Goal: Transaction & Acquisition: Download file/media

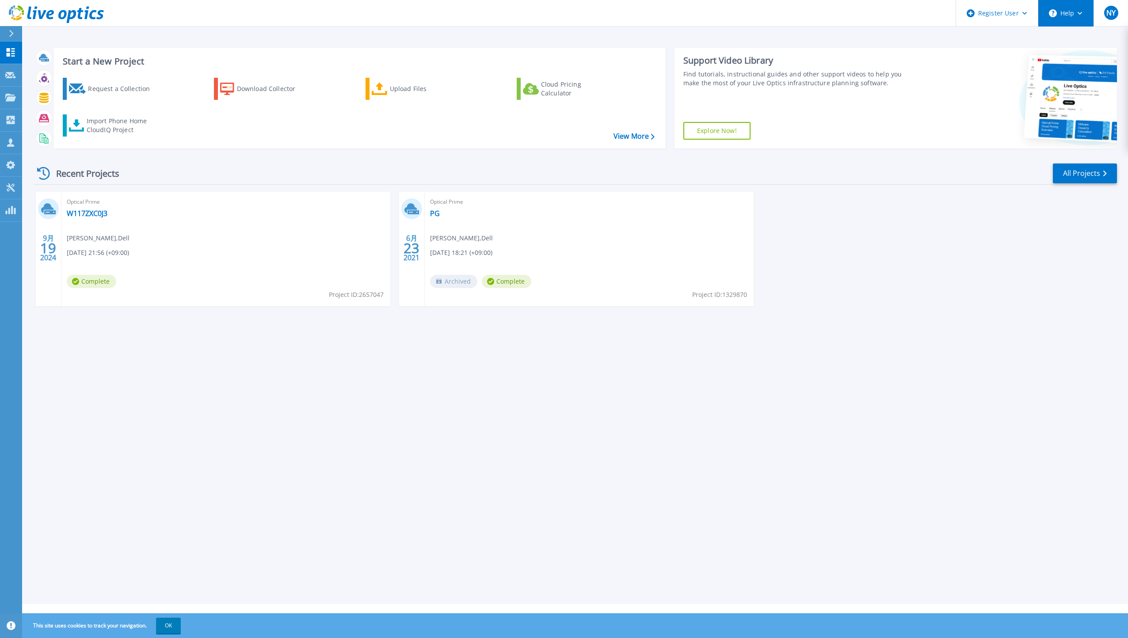
click at [1058, 17] on button "Help" at bounding box center [1065, 13] width 55 height 27
click at [1065, 60] on link "Contact Support" at bounding box center [1088, 60] width 99 height 22
click at [1079, 10] on button "Help" at bounding box center [1065, 13] width 55 height 27
click at [1079, 11] on button "Help" at bounding box center [1065, 13] width 55 height 27
click at [1086, 38] on link "Explore Helpful Articles" at bounding box center [1088, 38] width 99 height 22
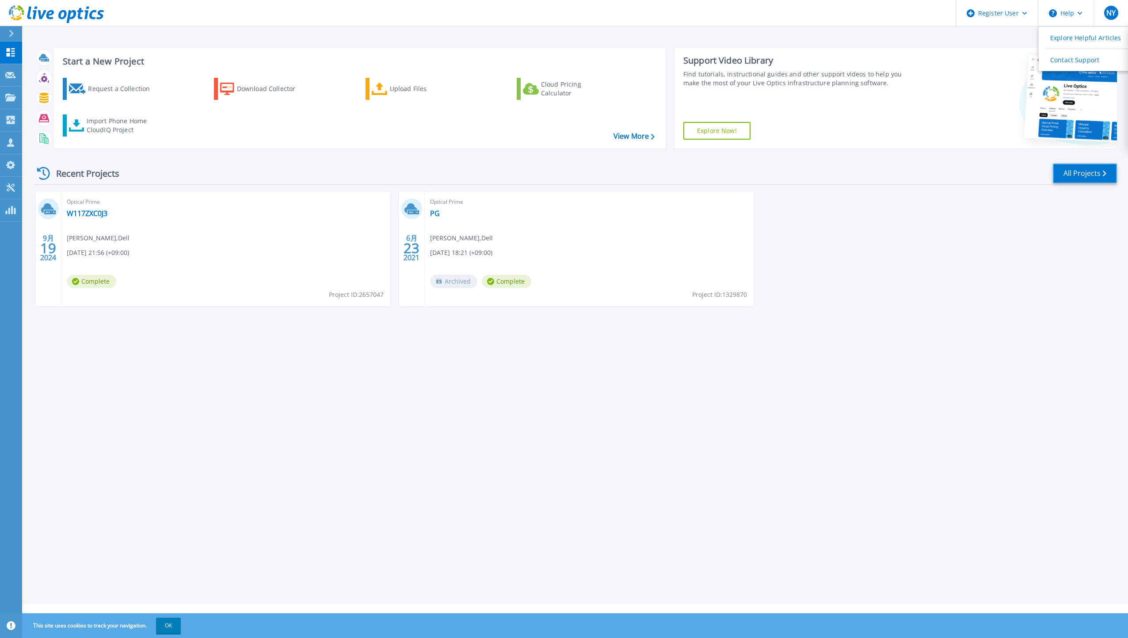
click at [1083, 182] on link "All Projects" at bounding box center [1085, 174] width 64 height 20
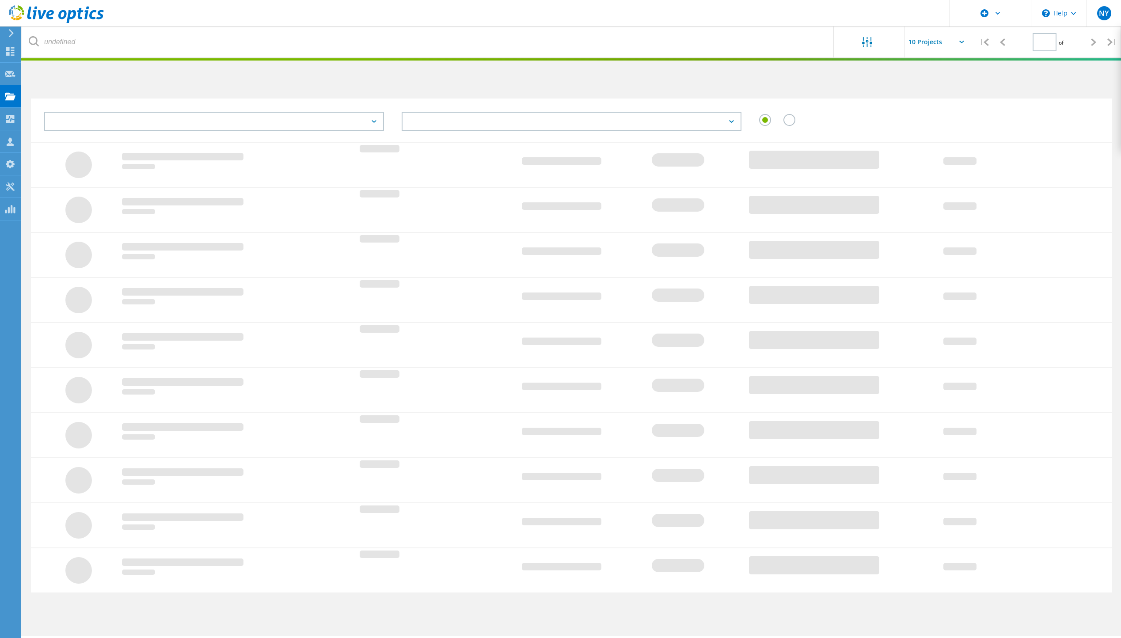
type input "1"
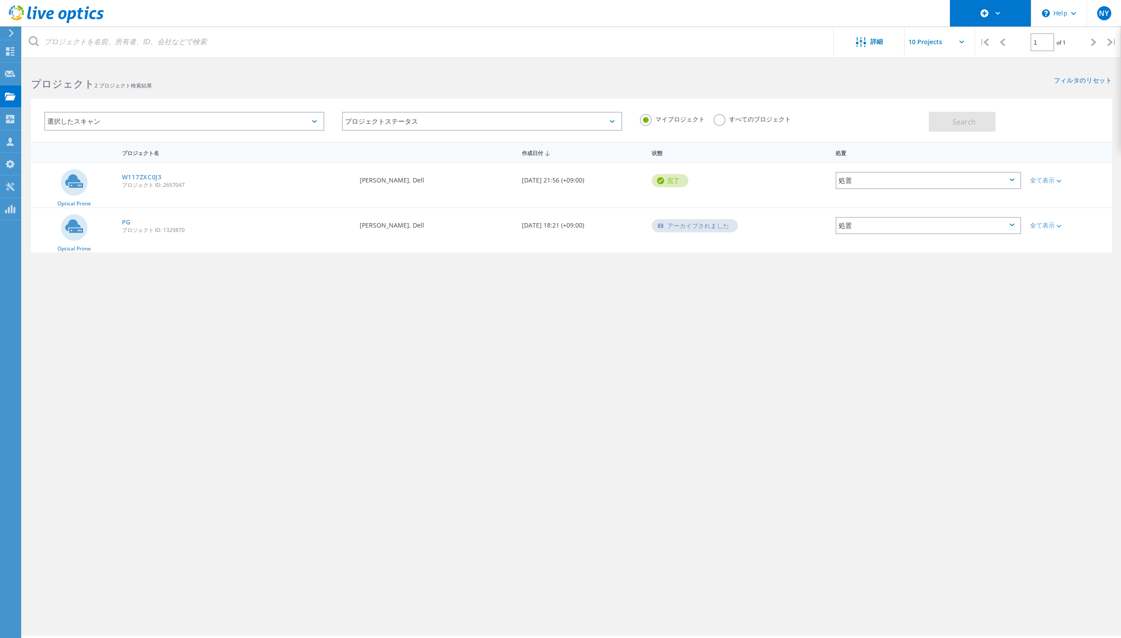
click at [1003, 10] on div at bounding box center [990, 13] width 81 height 27
click at [11, 55] on use at bounding box center [10, 51] width 8 height 8
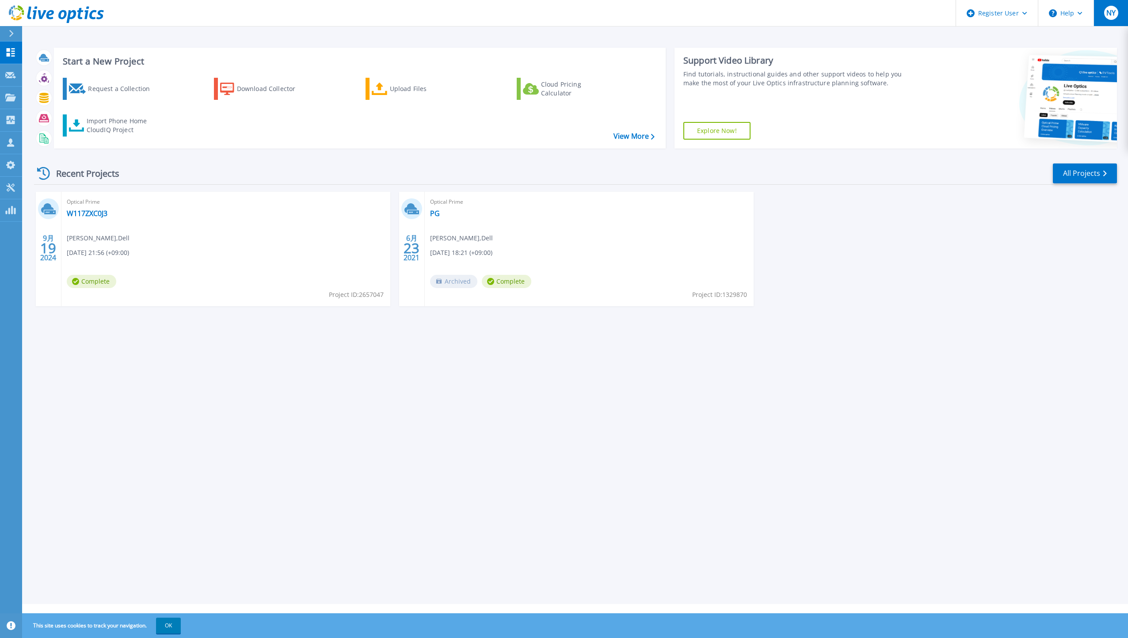
click at [1112, 11] on span "NY" at bounding box center [1110, 12] width 9 height 7
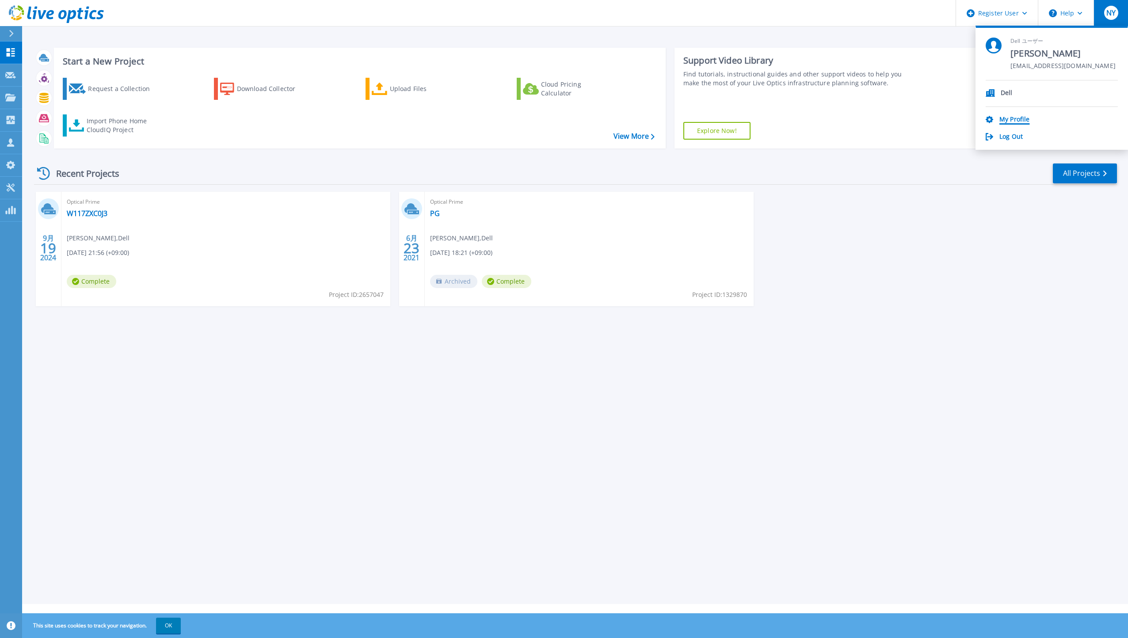
click at [1018, 118] on link "My Profile" at bounding box center [1014, 120] width 30 height 8
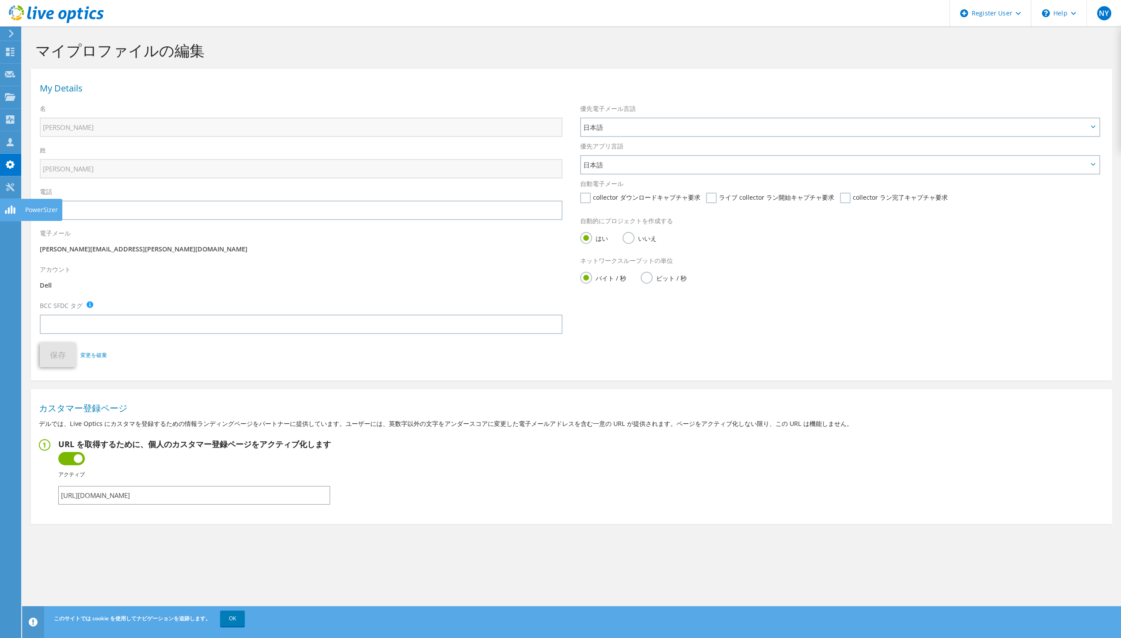
click at [13, 191] on use at bounding box center [10, 187] width 8 height 8
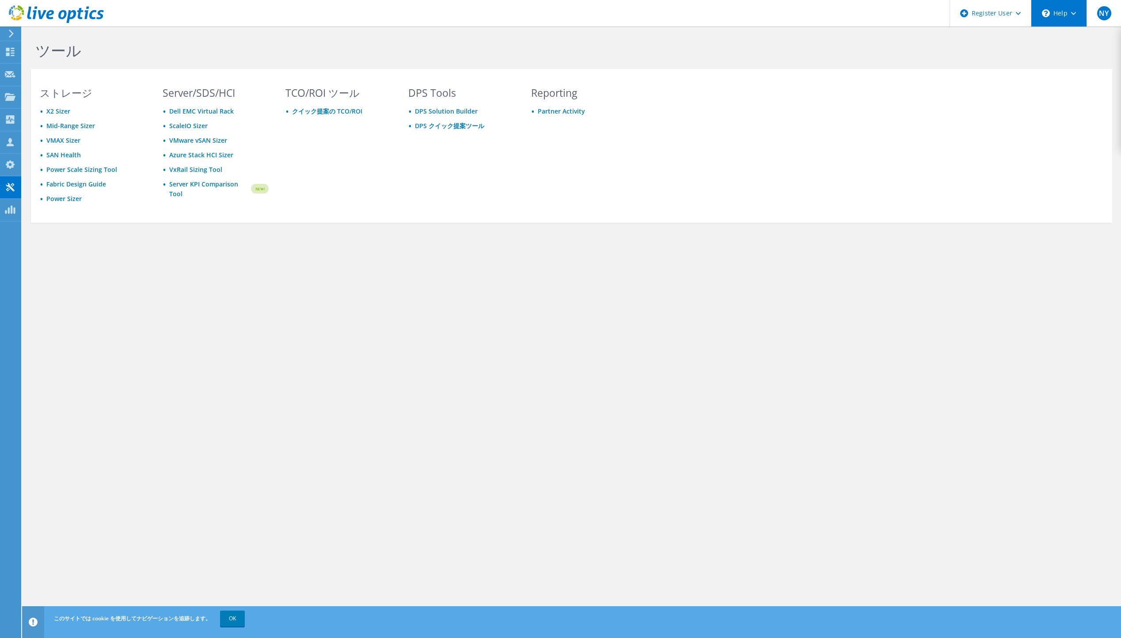
click at [1076, 16] on div "\n Help" at bounding box center [1059, 13] width 56 height 27
click at [1073, 11] on div "\n Help" at bounding box center [1059, 13] width 56 height 27
click at [1073, 10] on div "\n Help" at bounding box center [1059, 13] width 56 height 27
click at [7, 165] on use at bounding box center [10, 164] width 9 height 8
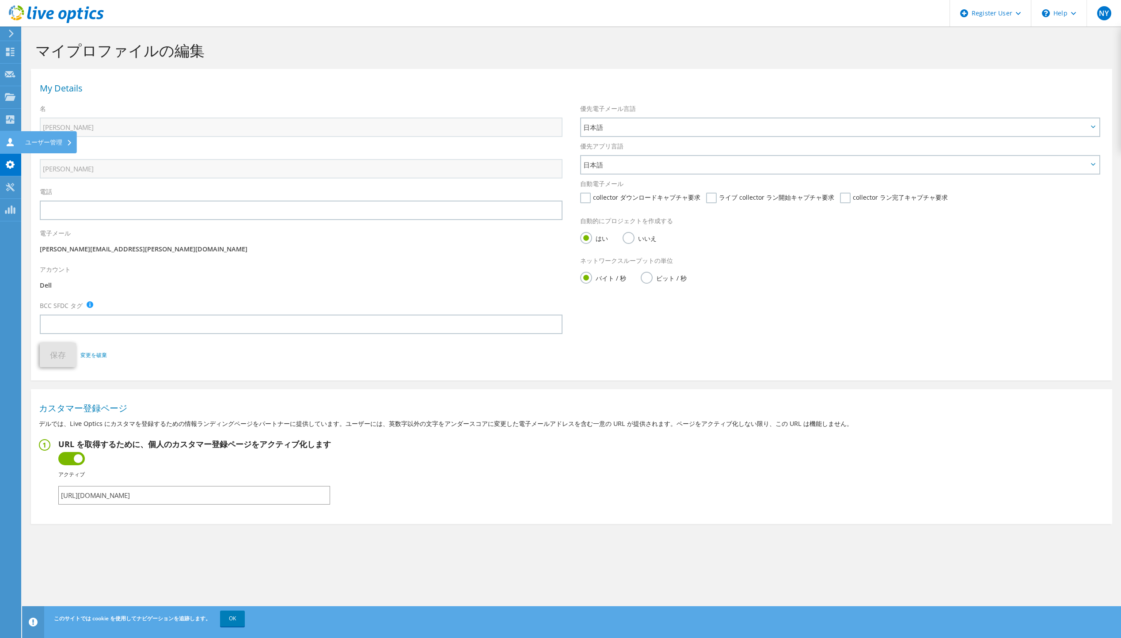
click at [7, 143] on icon at bounding box center [10, 142] width 11 height 8
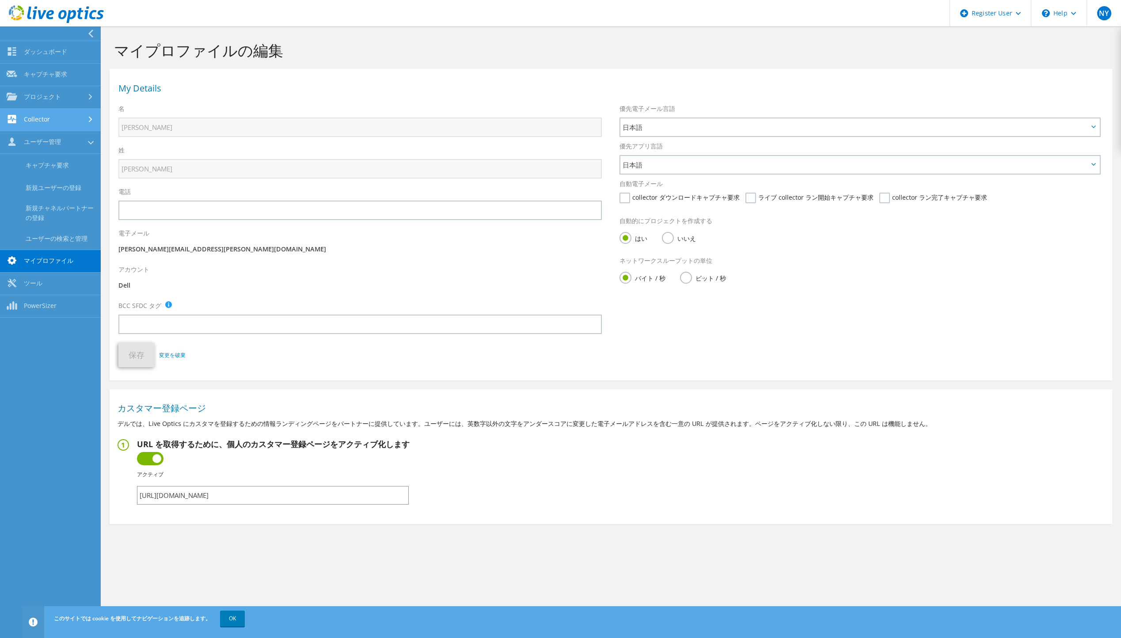
click at [22, 120] on link "Collector" at bounding box center [50, 120] width 101 height 23
click at [46, 101] on link "プロジェクト" at bounding box center [50, 97] width 101 height 23
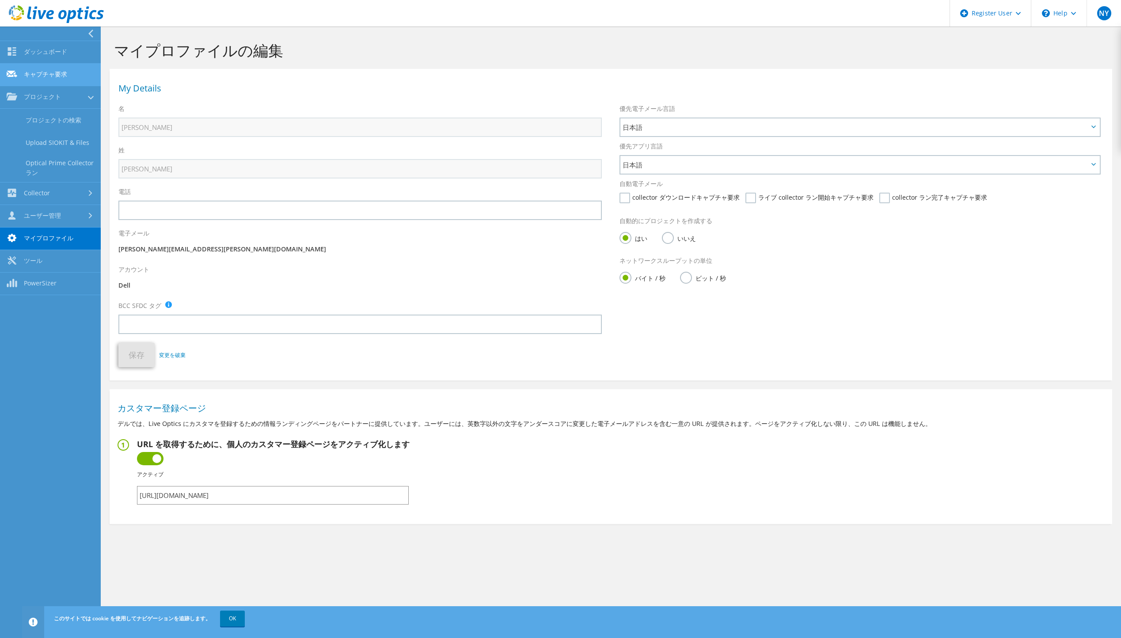
click at [48, 76] on link "キャプチャ要求" at bounding box center [50, 75] width 101 height 23
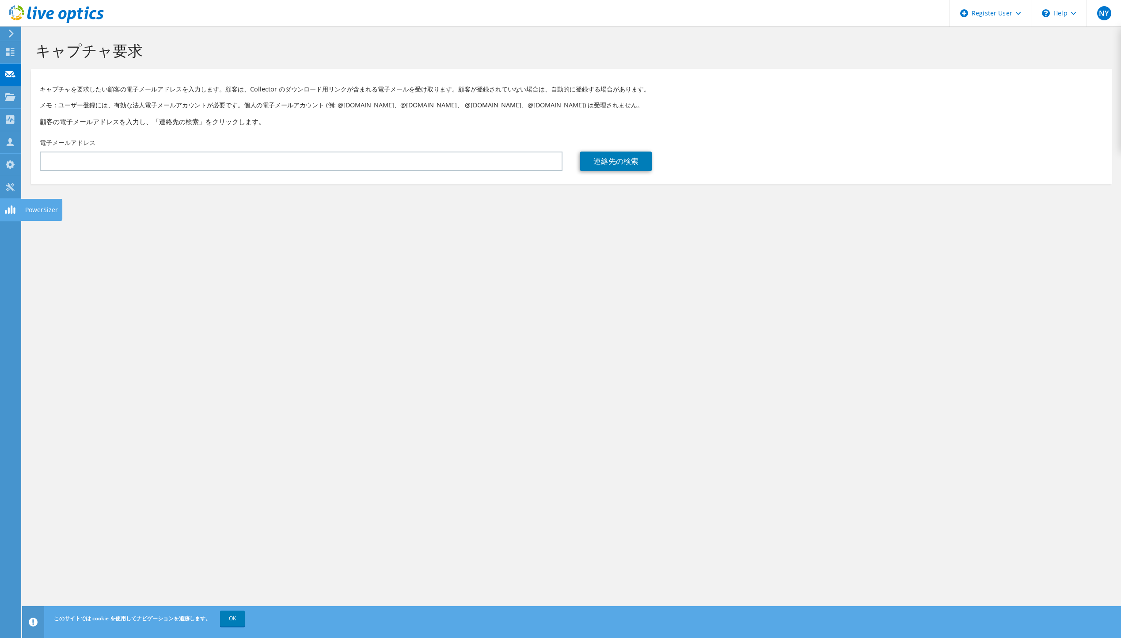
click at [8, 34] on icon at bounding box center [11, 34] width 7 height 8
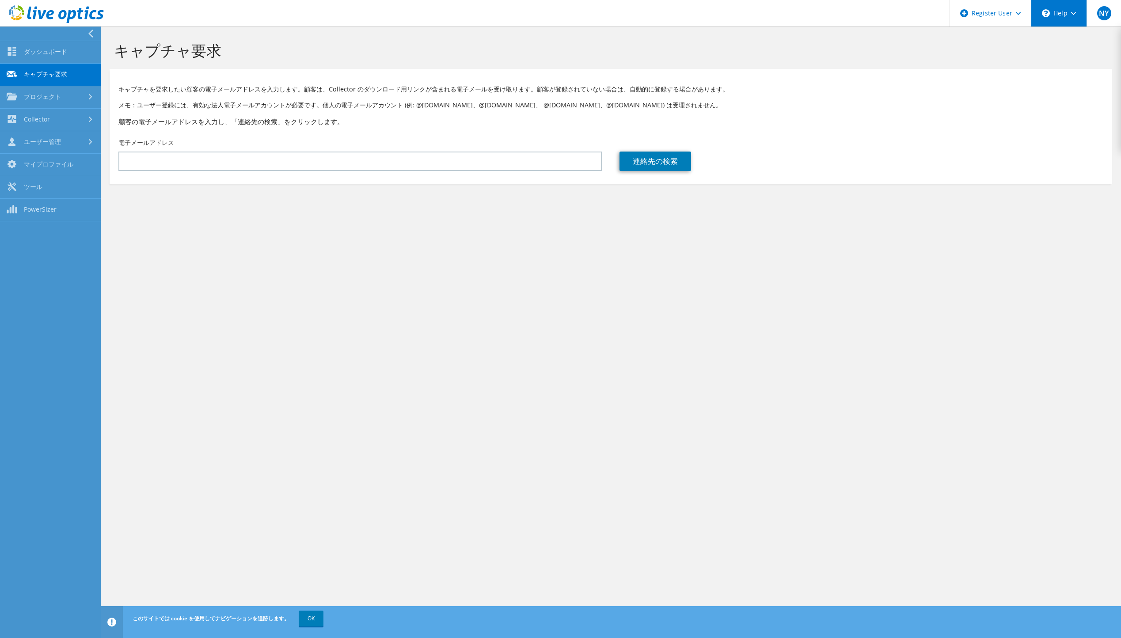
click at [1064, 15] on div "\n Help" at bounding box center [1059, 13] width 56 height 27
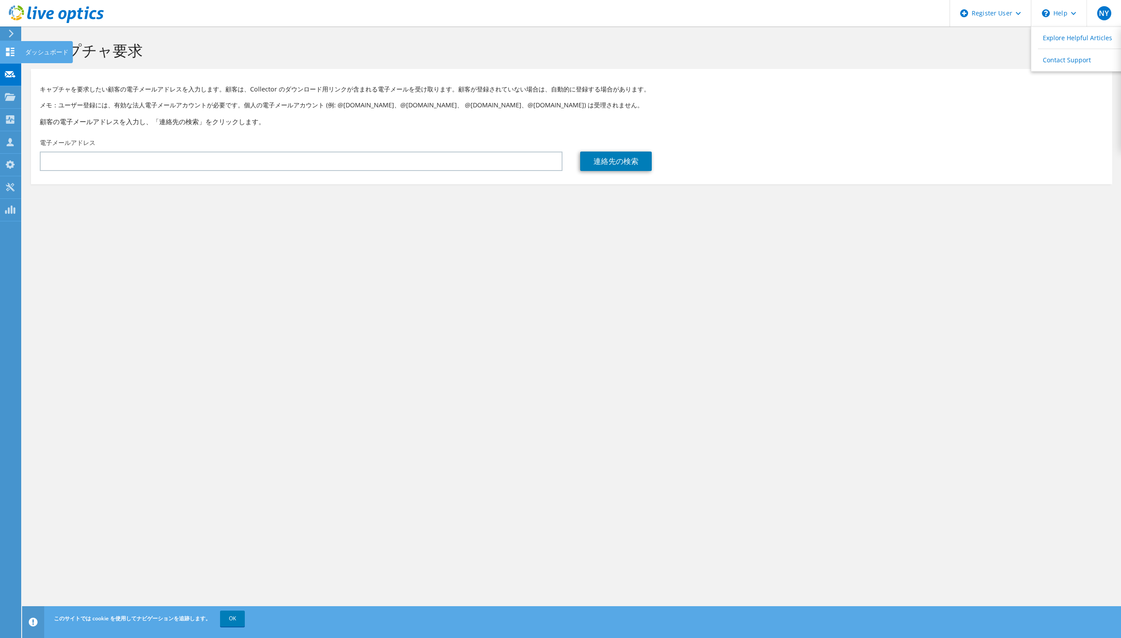
click at [9, 51] on use at bounding box center [10, 52] width 8 height 8
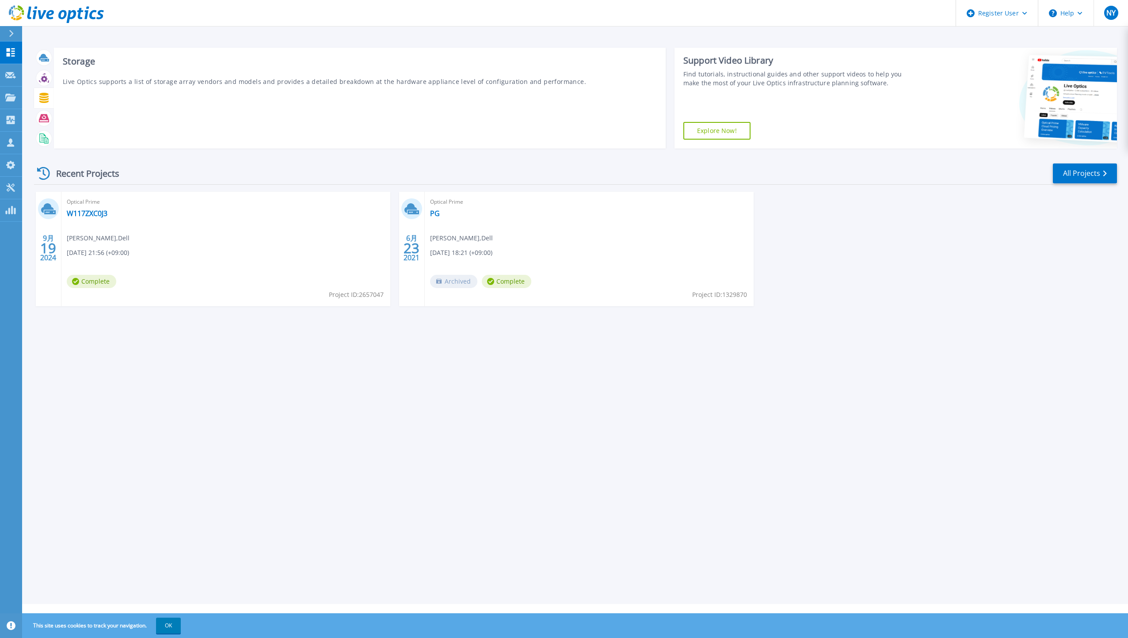
click at [42, 101] on icon at bounding box center [44, 98] width 10 height 10
click at [40, 79] on icon at bounding box center [44, 78] width 10 height 10
click at [42, 59] on icon at bounding box center [45, 60] width 8 height 3
click at [267, 87] on div "Download Collector" at bounding box center [272, 89] width 71 height 18
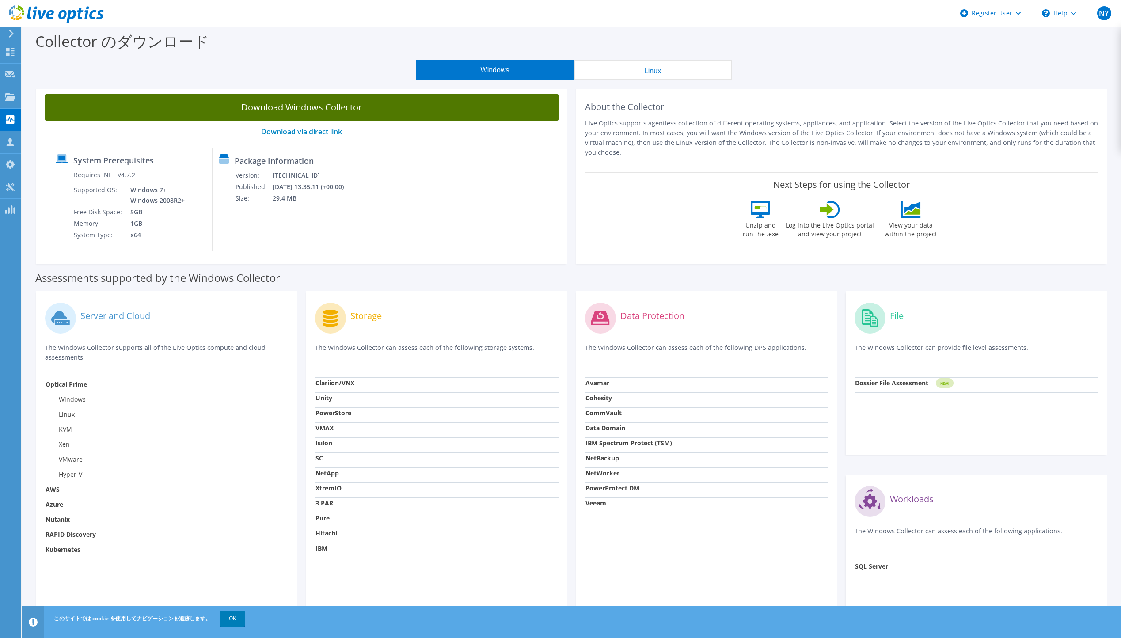
click at [316, 108] on link "Download Windows Collector" at bounding box center [302, 107] width 514 height 27
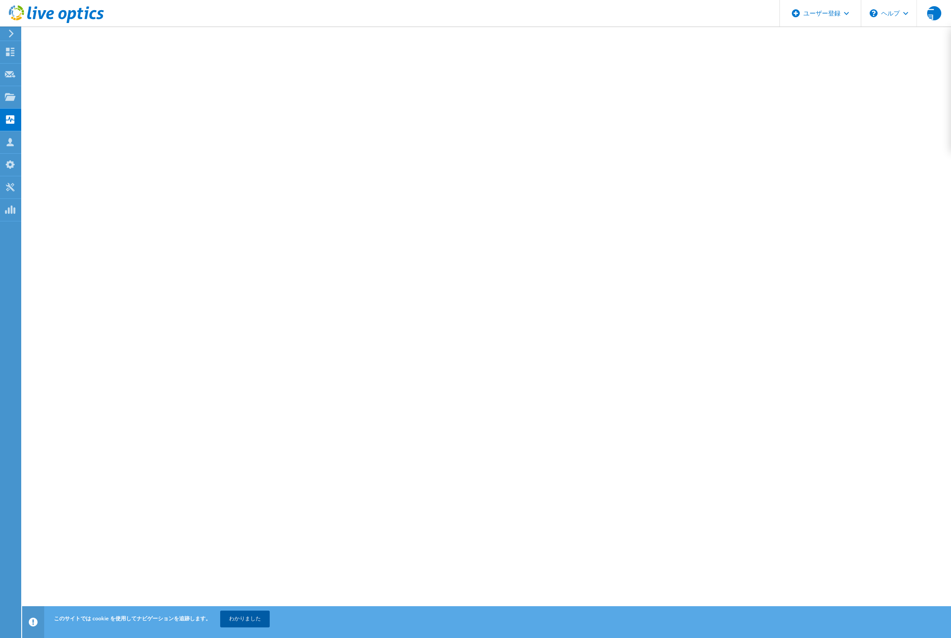
click at [248, 616] on link "わかりました" at bounding box center [245, 619] width 50 height 16
